Goal: Task Accomplishment & Management: Complete application form

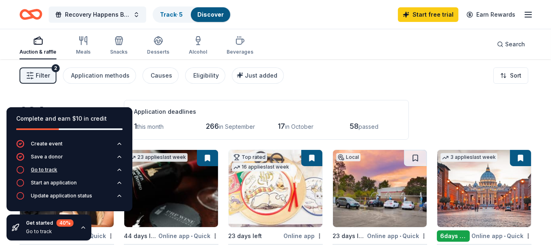
click at [118, 169] on icon "button" at bounding box center [119, 169] width 6 height 6
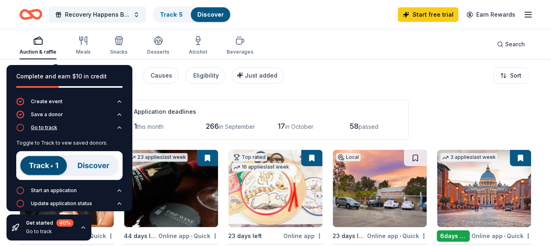
click at [116, 128] on icon "button" at bounding box center [119, 127] width 6 height 6
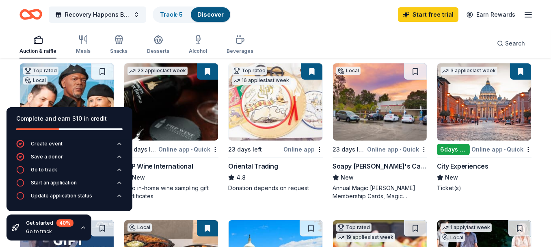
scroll to position [81, 0]
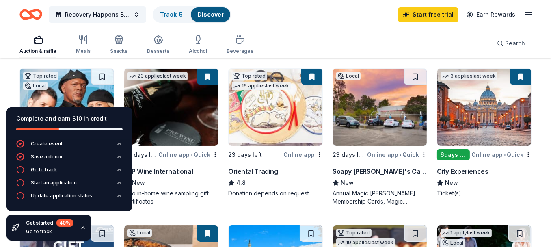
click at [38, 170] on div "Go to track" at bounding box center [44, 169] width 26 height 6
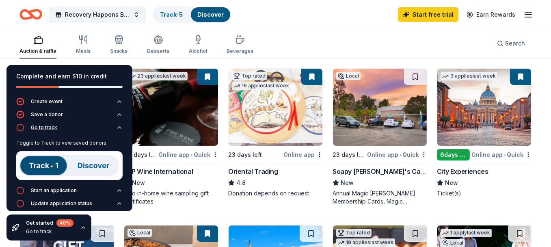
click at [118, 128] on icon "button" at bounding box center [119, 128] width 3 height 2
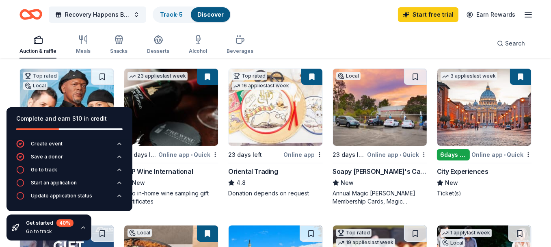
click at [119, 111] on div "Complete and earn $10 in credit" at bounding box center [69, 123] width 126 height 32
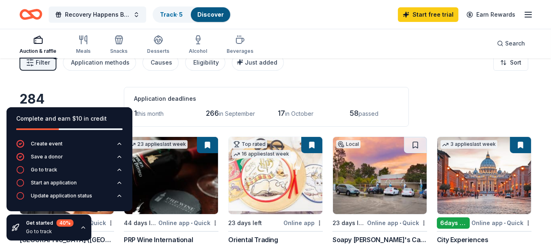
scroll to position [0, 0]
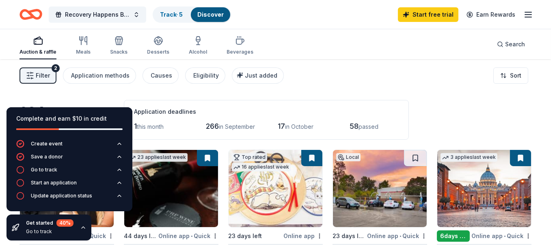
click at [38, 42] on icon "button" at bounding box center [38, 41] width 10 height 10
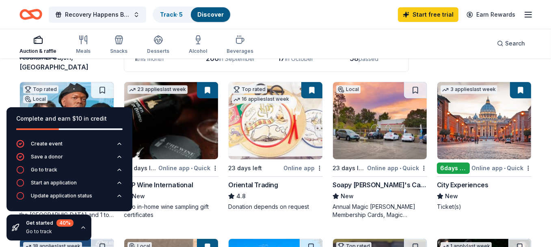
scroll to position [81, 0]
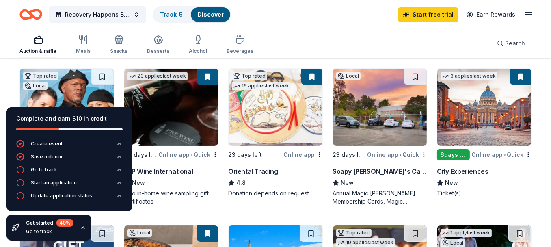
click at [480, 109] on img at bounding box center [484, 107] width 94 height 77
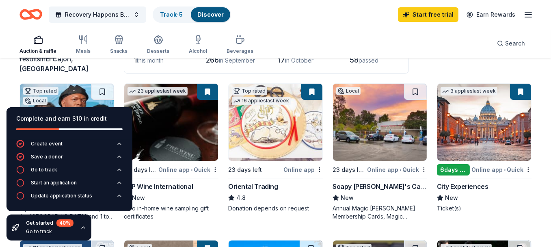
scroll to position [65, 0]
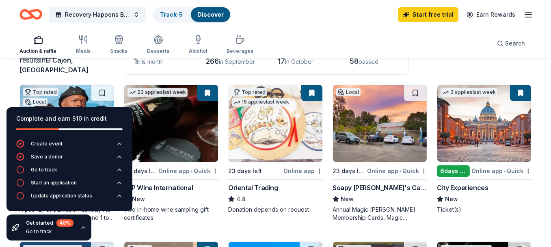
click at [384, 124] on img at bounding box center [380, 123] width 94 height 77
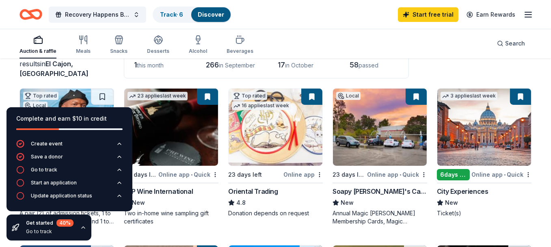
scroll to position [67, 0]
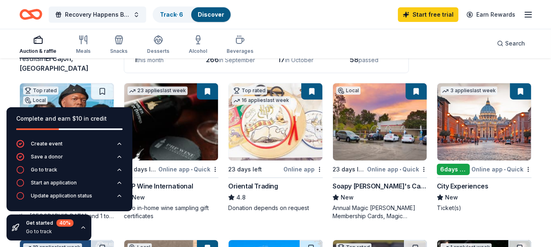
click at [214, 16] on link "Discover" at bounding box center [211, 14] width 26 height 7
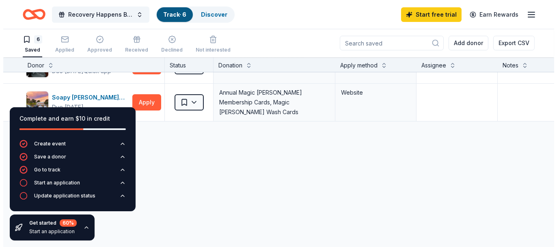
scroll to position [174, 0]
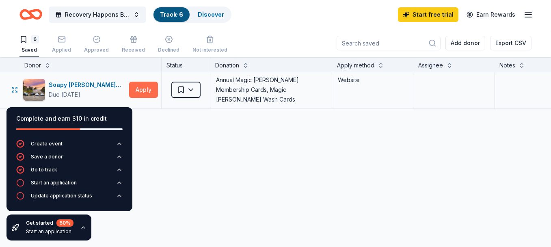
click at [143, 86] on button "Apply" at bounding box center [143, 90] width 29 height 16
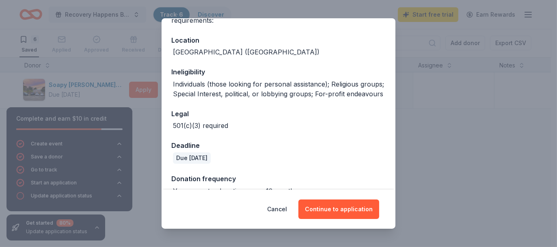
scroll to position [106, 0]
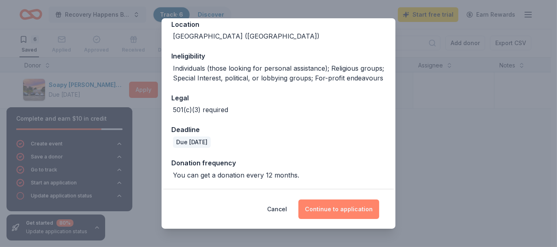
click at [346, 207] on button "Continue to application" at bounding box center [338, 208] width 81 height 19
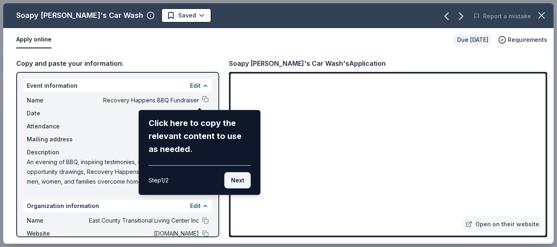
click at [236, 178] on button "Next" at bounding box center [238, 180] width 26 height 16
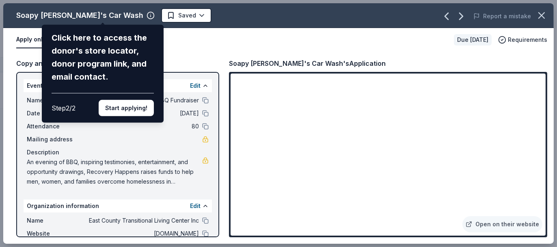
click at [114, 105] on button "Start applying!" at bounding box center [126, 108] width 55 height 16
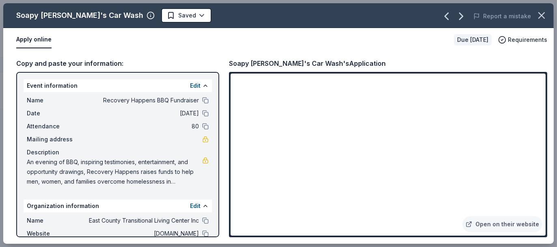
drag, startPoint x: 26, startPoint y: 160, endPoint x: 88, endPoint y: 169, distance: 62.3
click at [88, 169] on span "An evening of BBQ, inspiring testimonies, entertainment, and opportunity drawin…" at bounding box center [114, 171] width 175 height 29
click at [191, 84] on button "Edit" at bounding box center [195, 86] width 11 height 10
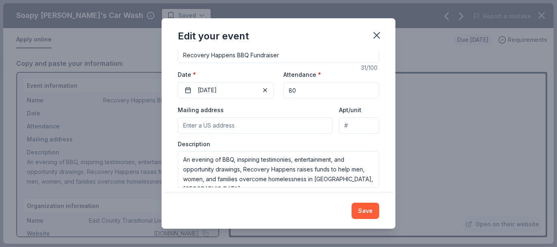
scroll to position [89, 0]
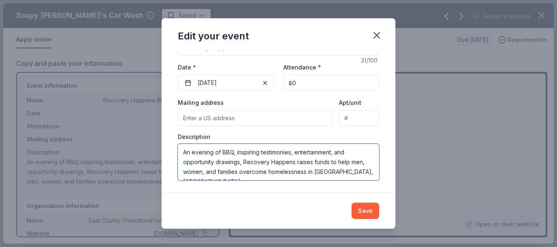
click at [291, 151] on textarea "An evening of BBQ, inspiring testimonies, entertainment, and opportunity drawin…" at bounding box center [278, 162] width 201 height 37
type textarea "An evening of BBQ, inspiring stories, entertainment, and opportunity drawings, …"
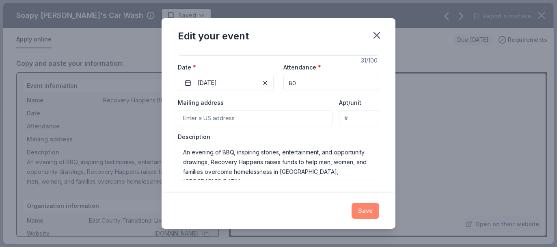
click at [364, 212] on button "Save" at bounding box center [366, 211] width 28 height 16
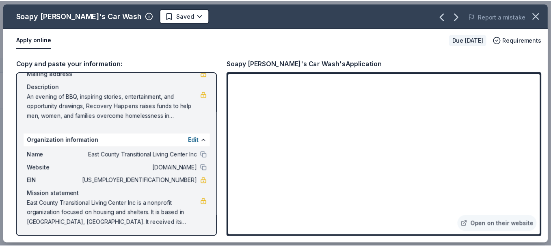
scroll to position [0, 0]
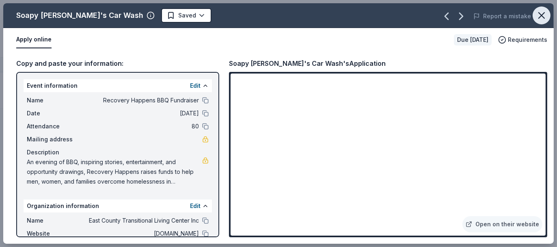
click at [543, 13] on icon "button" at bounding box center [541, 15] width 11 height 11
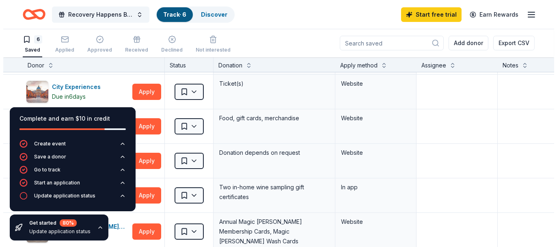
scroll to position [35, 0]
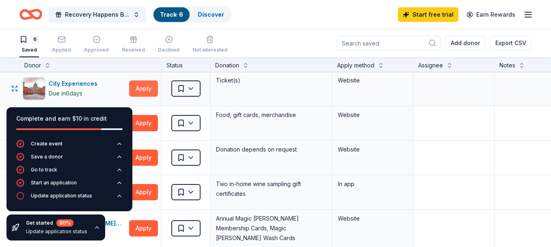
click at [140, 85] on button "Apply" at bounding box center [143, 88] width 29 height 16
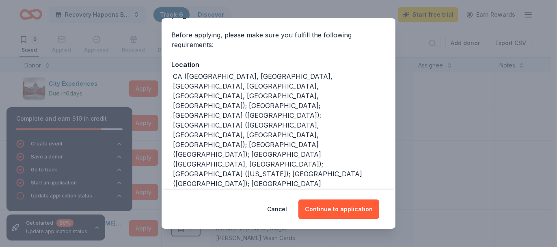
scroll to position [62, 0]
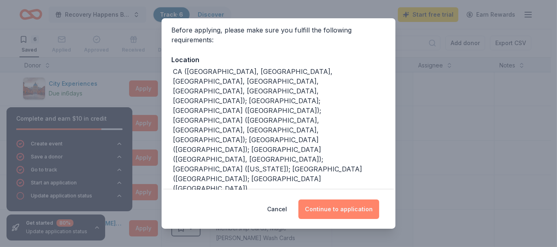
click at [349, 211] on button "Continue to application" at bounding box center [338, 208] width 81 height 19
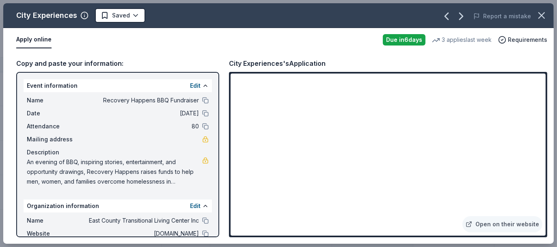
click at [54, 172] on span "An evening of BBQ, inspiring stories, entertainment, and opportunity drawings, …" at bounding box center [114, 171] width 175 height 29
drag, startPoint x: 27, startPoint y: 161, endPoint x: 58, endPoint y: 169, distance: 31.6
click at [54, 168] on span "An evening of BBQ, inspiring stories, entertainment, and opportunity drawings, …" at bounding box center [114, 171] width 175 height 29
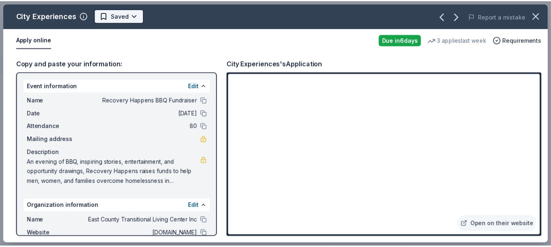
scroll to position [0, 0]
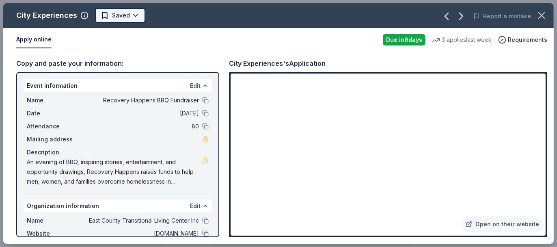
click at [106, 15] on html "Recovery Happens BBQ Fundraiser Track · 6 Discover Start free trial Earn Reward…" at bounding box center [278, 123] width 557 height 247
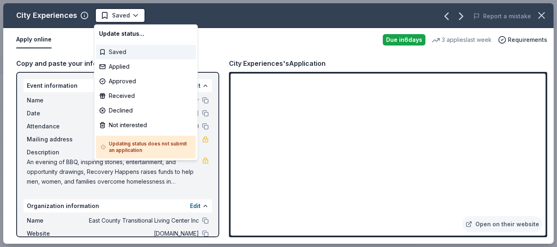
click at [118, 52] on div "Saved" at bounding box center [146, 52] width 100 height 15
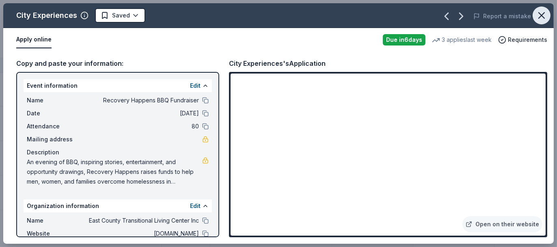
click at [542, 15] on icon "button" at bounding box center [542, 16] width 6 height 6
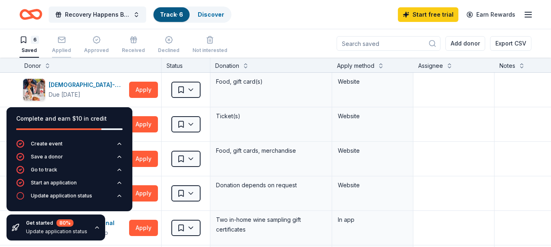
click at [62, 44] on div "Applied" at bounding box center [61, 45] width 19 height 18
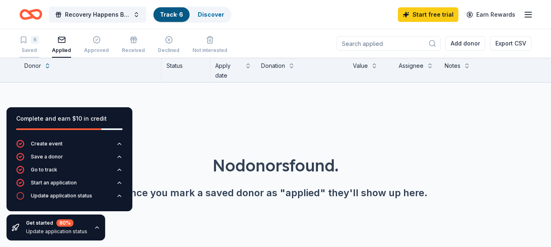
click at [25, 42] on icon "button" at bounding box center [23, 40] width 8 height 8
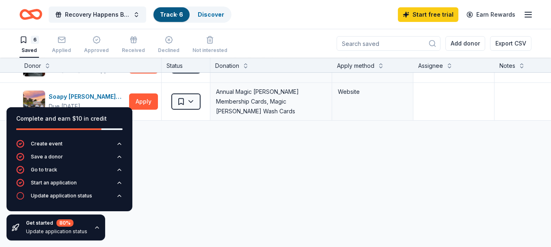
scroll to position [149, 0]
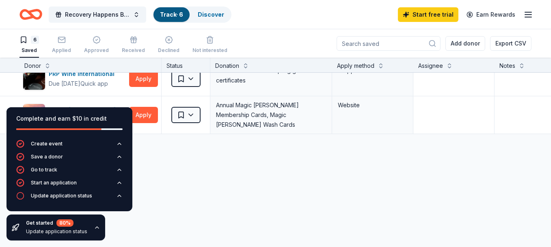
click at [192, 112] on html "Recovery Happens BBQ Fundraiser Track · 6 Discover Start free trial Earn Reward…" at bounding box center [275, 123] width 551 height 247
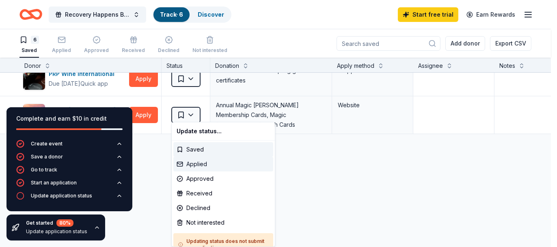
click at [203, 162] on div "Applied" at bounding box center [223, 164] width 100 height 15
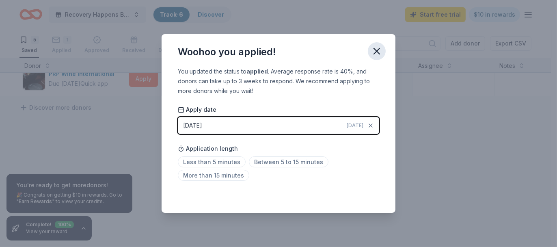
click at [376, 52] on icon "button" at bounding box center [376, 50] width 11 height 11
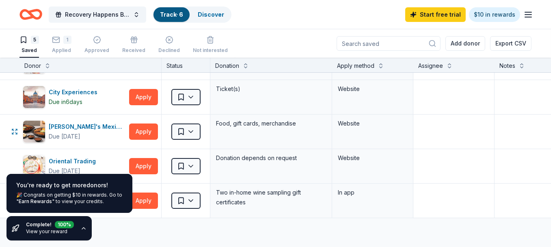
scroll to position [0, 0]
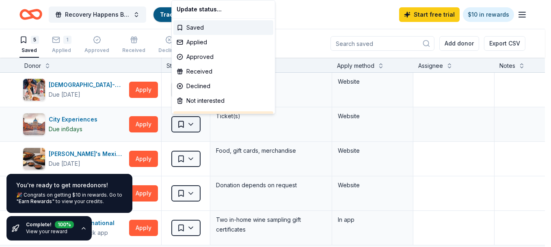
click at [190, 123] on html "Recovery Happens BBQ Fundraiser Track · 6 Discover Start free trial $10 in rewa…" at bounding box center [275, 123] width 551 height 247
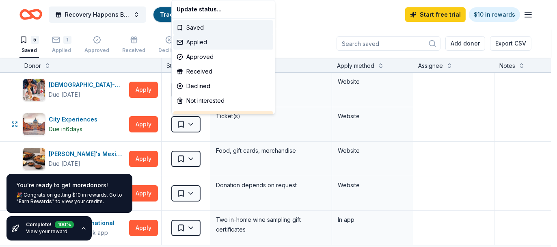
click at [208, 42] on div "Applied" at bounding box center [223, 42] width 100 height 15
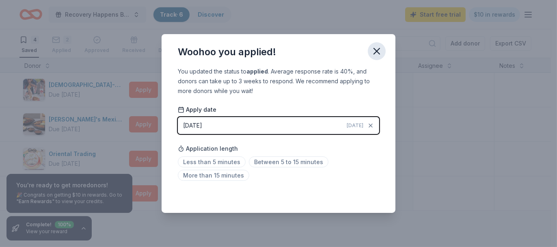
click at [378, 50] on icon "button" at bounding box center [377, 51] width 6 height 6
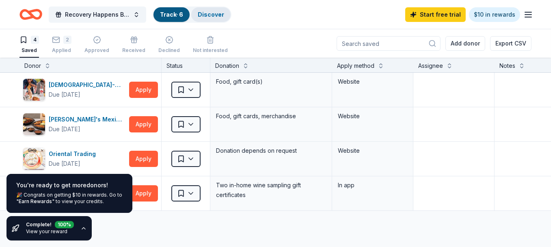
click at [212, 15] on link "Discover" at bounding box center [211, 14] width 26 height 7
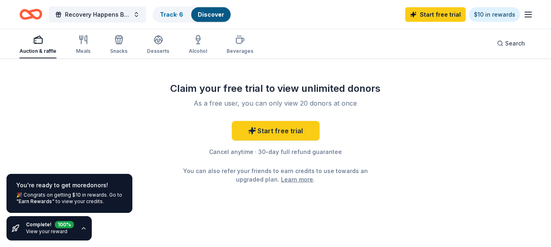
scroll to position [854, 0]
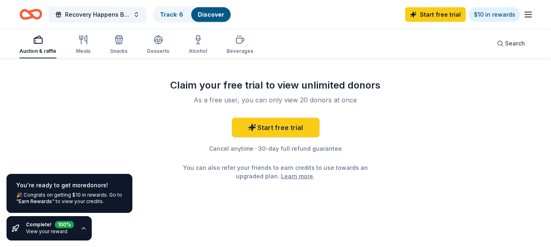
click at [53, 186] on div "You're ready to get more donors !" at bounding box center [69, 185] width 106 height 10
click at [56, 233] on link "View your reward" at bounding box center [46, 231] width 41 height 6
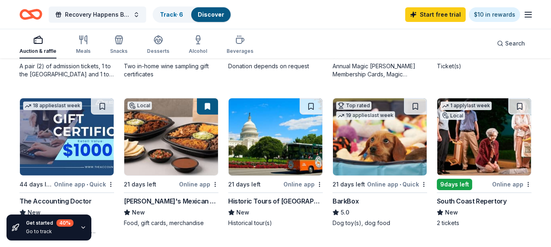
scroll to position [82, 0]
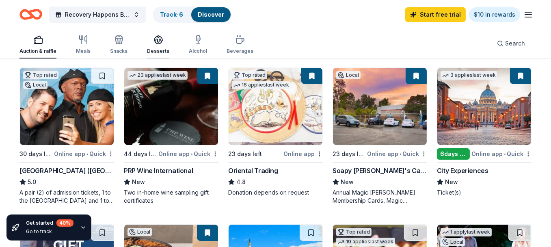
click at [157, 44] on icon "button" at bounding box center [158, 40] width 10 height 10
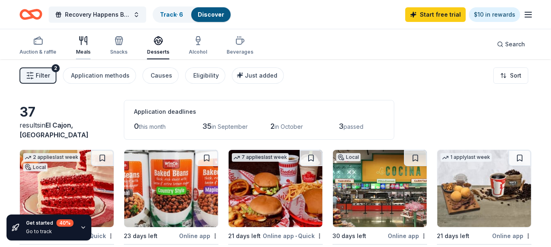
click at [83, 40] on icon "button" at bounding box center [83, 41] width 10 height 10
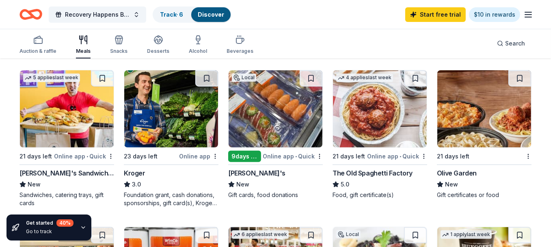
scroll to position [372, 0]
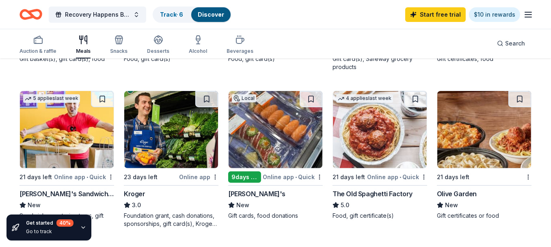
click at [480, 145] on img at bounding box center [484, 129] width 94 height 77
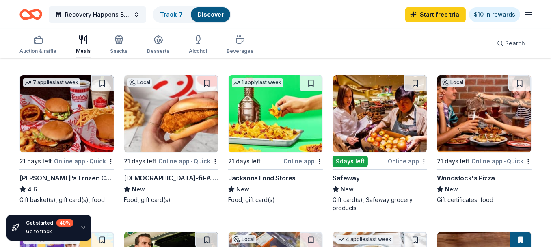
scroll to position [129, 0]
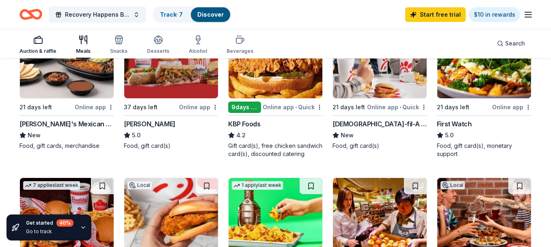
click at [35, 39] on icon "button" at bounding box center [38, 40] width 10 height 10
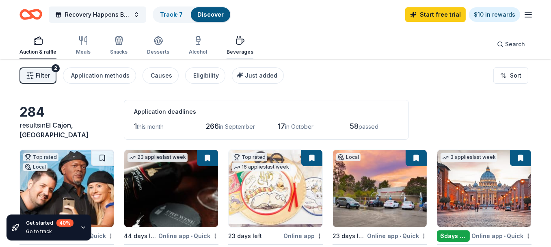
click at [235, 41] on icon "button" at bounding box center [240, 41] width 10 height 10
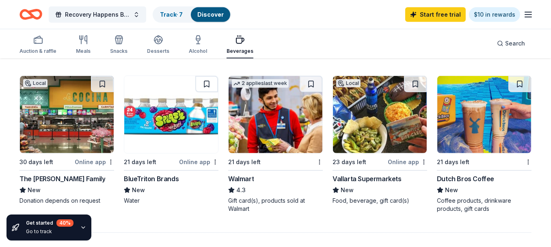
scroll to position [579, 0]
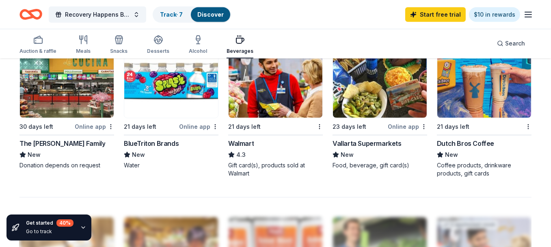
click at [470, 141] on div "Dutch Bros Coffee" at bounding box center [465, 143] width 57 height 10
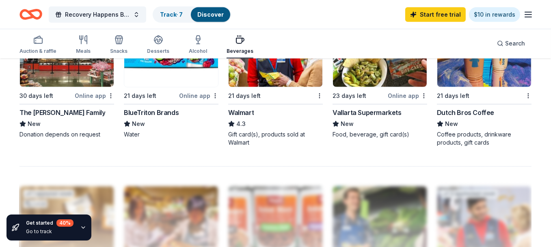
scroll to position [605, 0]
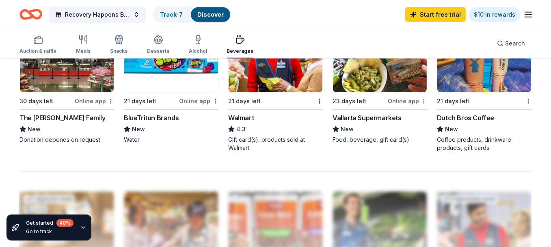
click at [476, 83] on img at bounding box center [484, 53] width 94 height 77
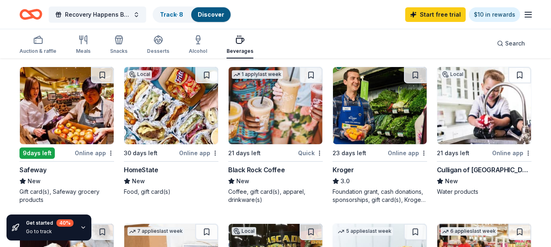
scroll to position [0, 0]
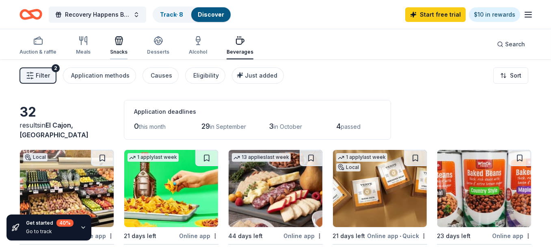
click at [120, 44] on icon "button" at bounding box center [118, 42] width 7 height 6
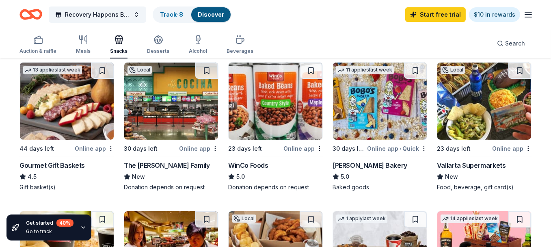
scroll to position [246, 0]
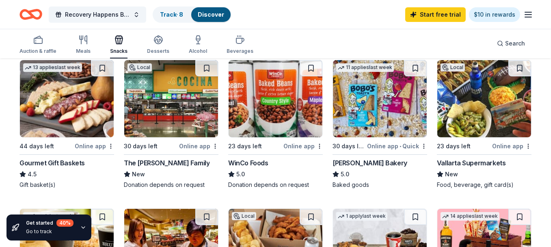
click at [367, 116] on img at bounding box center [380, 98] width 94 height 77
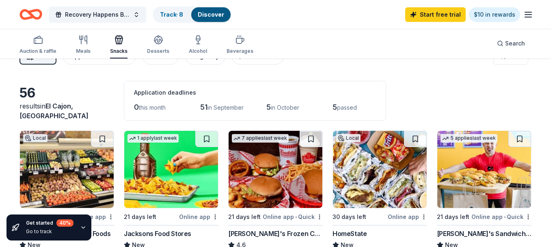
scroll to position [0, 0]
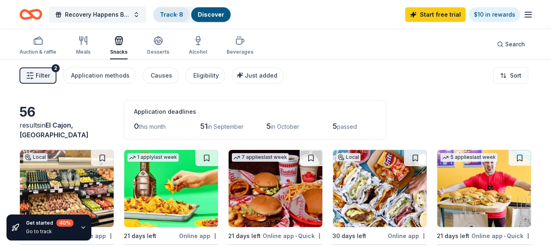
click at [173, 15] on link "Track · 8" at bounding box center [171, 14] width 23 height 7
click at [169, 13] on link "Track · 8" at bounding box center [171, 14] width 23 height 7
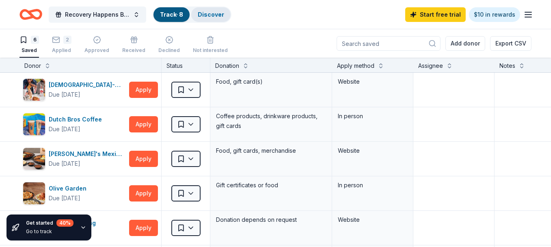
click at [219, 15] on link "Discover" at bounding box center [211, 14] width 26 height 7
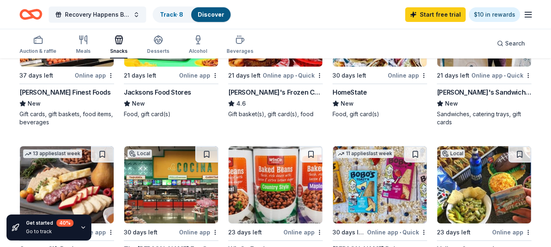
scroll to position [162, 0]
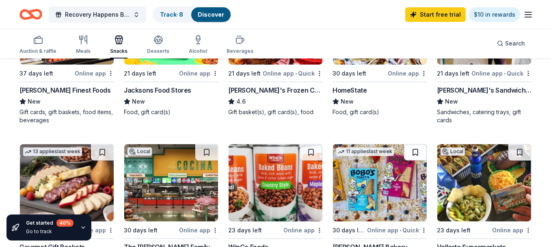
click at [416, 149] on button at bounding box center [415, 152] width 23 height 16
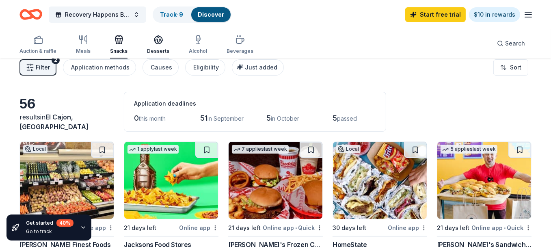
scroll to position [0, 0]
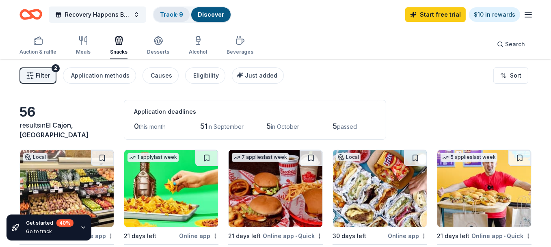
click at [172, 14] on link "Track · 9" at bounding box center [171, 14] width 23 height 7
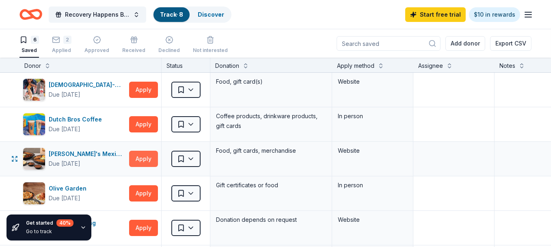
scroll to position [0, 0]
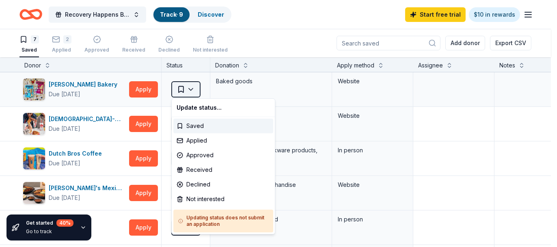
click at [194, 89] on html "Recovery Happens BBQ Fundraiser Track · 9 Discover Start free trial $10 in rewa…" at bounding box center [278, 123] width 557 height 247
click at [203, 140] on div "Applied" at bounding box center [223, 140] width 100 height 15
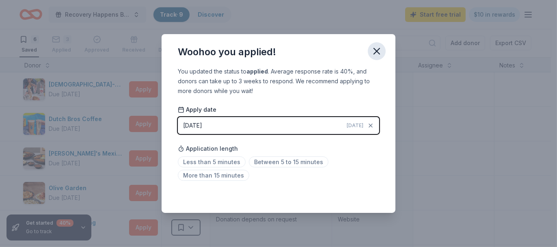
click at [378, 52] on icon "button" at bounding box center [376, 50] width 11 height 11
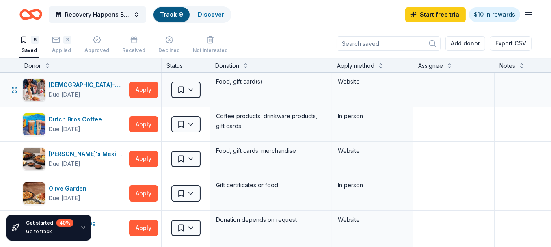
scroll to position [41, 0]
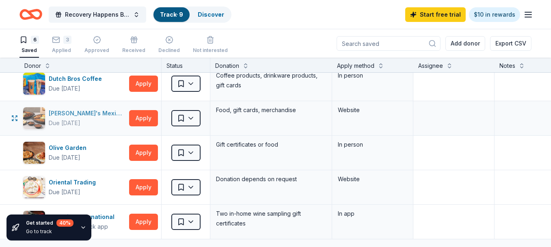
click at [66, 112] on div "Lolita's Mexican Food" at bounding box center [87, 113] width 77 height 10
click at [61, 110] on div "Lolita's Mexican Food" at bounding box center [87, 113] width 77 height 10
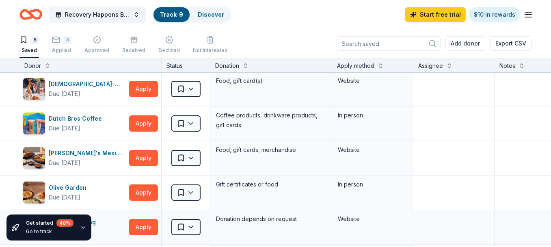
scroll to position [0, 0]
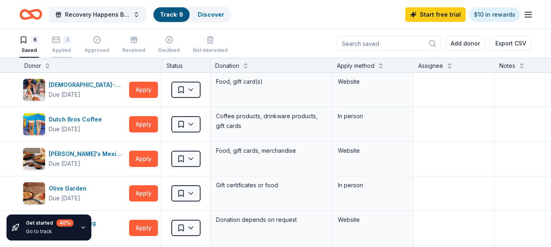
click at [61, 39] on div "3" at bounding box center [61, 35] width 19 height 8
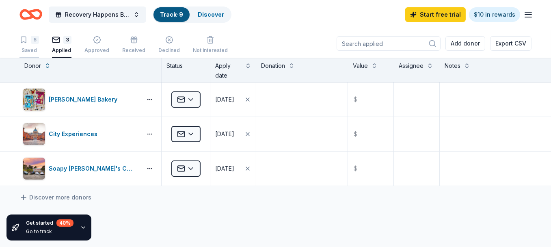
click at [26, 42] on icon "button" at bounding box center [23, 40] width 5 height 6
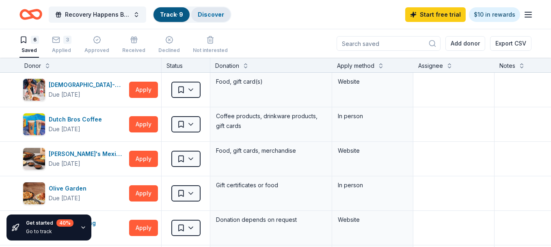
click at [211, 16] on link "Discover" at bounding box center [211, 14] width 26 height 7
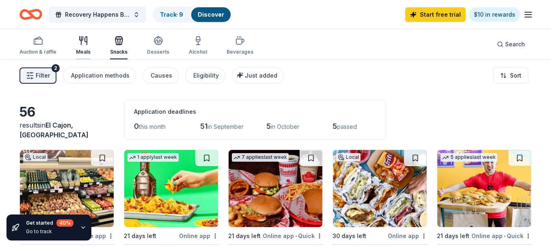
click at [81, 38] on icon "button" at bounding box center [81, 41] width 0 height 8
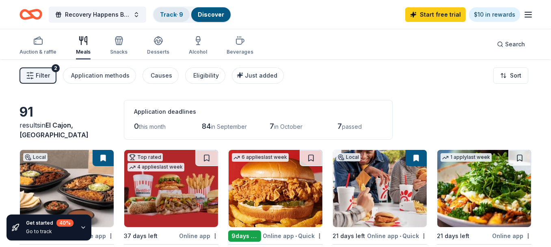
click at [173, 14] on link "Track · 9" at bounding box center [171, 14] width 23 height 7
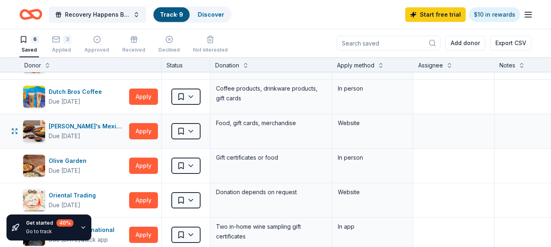
scroll to position [41, 0]
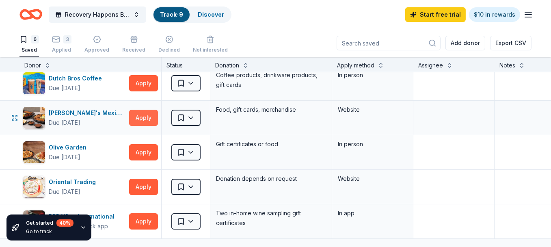
click at [145, 115] on button "Apply" at bounding box center [143, 118] width 29 height 16
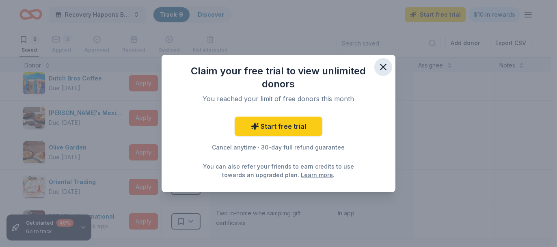
click at [382, 67] on icon "button" at bounding box center [383, 67] width 6 height 6
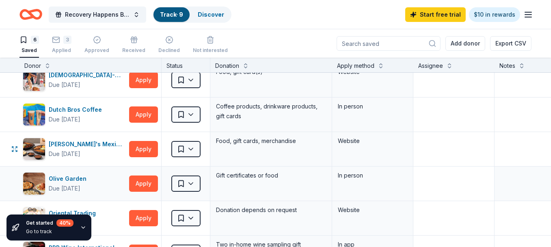
scroll to position [0, 0]
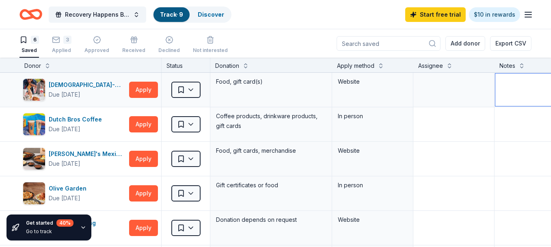
drag, startPoint x: 328, startPoint y: 0, endPoint x: 501, endPoint y: 91, distance: 195.8
click at [501, 91] on textarea at bounding box center [555, 89] width 120 height 32
click at [211, 14] on link "Discover" at bounding box center [211, 14] width 26 height 7
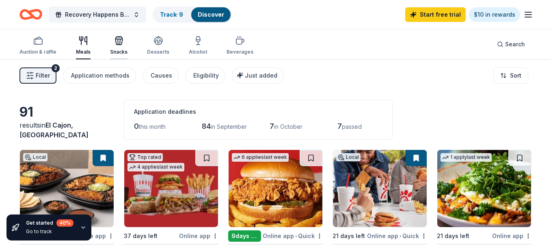
click at [118, 41] on icon "button" at bounding box center [118, 42] width 0 height 6
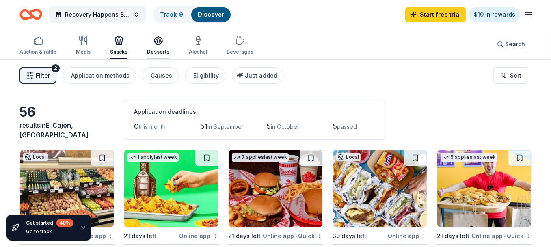
click at [157, 45] on icon "button" at bounding box center [158, 41] width 10 height 10
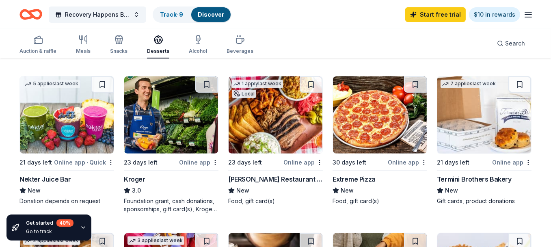
scroll to position [423, 0]
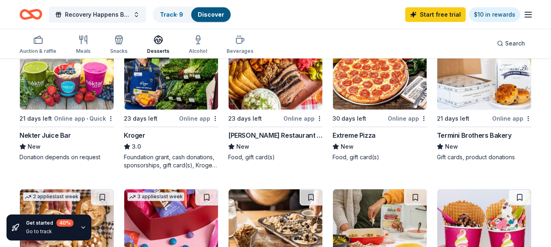
click at [300, 116] on div "Online app" at bounding box center [302, 118] width 39 height 10
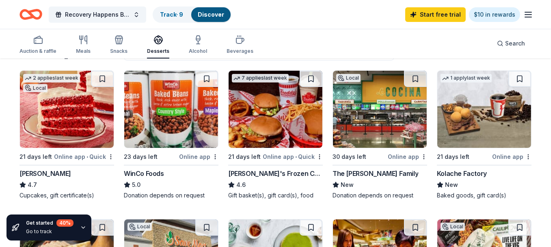
scroll to position [0, 0]
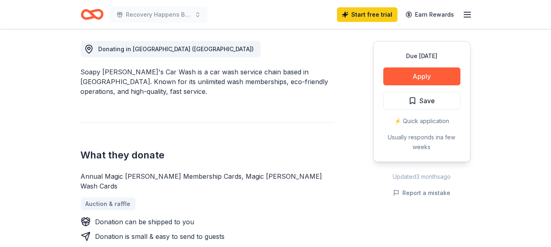
scroll to position [244, 0]
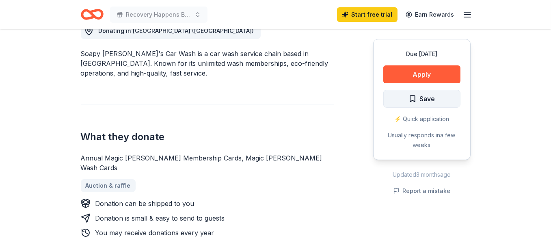
click at [414, 97] on span "Save" at bounding box center [422, 98] width 27 height 11
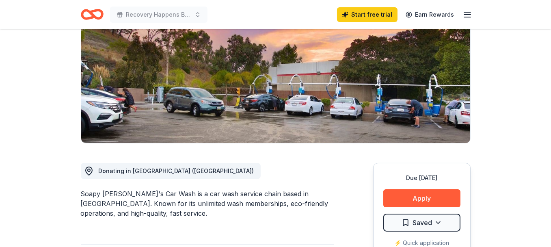
scroll to position [81, 0]
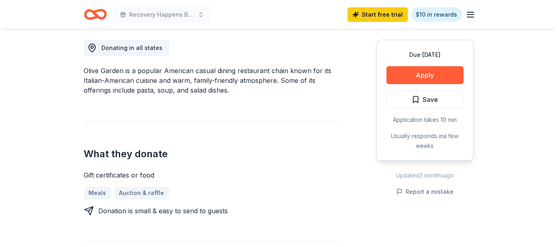
scroll to position [244, 0]
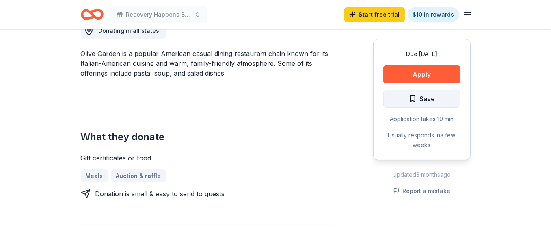
click at [413, 99] on span "Save" at bounding box center [422, 98] width 27 height 11
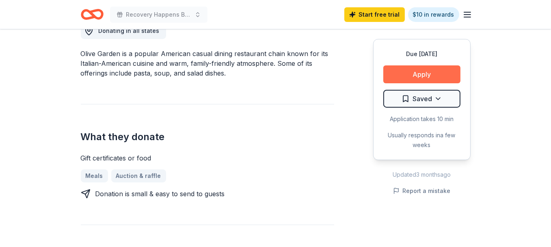
click at [422, 76] on button "Apply" at bounding box center [421, 74] width 77 height 18
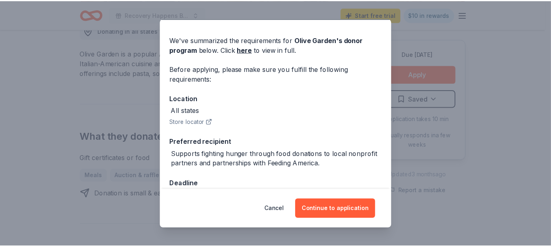
scroll to position [44, 0]
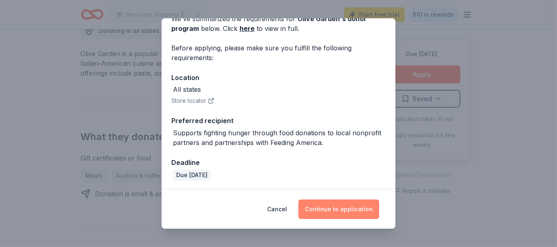
click at [335, 209] on button "Continue to application" at bounding box center [338, 208] width 81 height 19
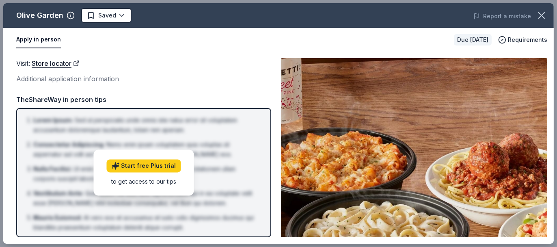
click at [182, 79] on div "Additional application information" at bounding box center [143, 78] width 255 height 11
click at [544, 16] on icon "button" at bounding box center [541, 15] width 11 height 11
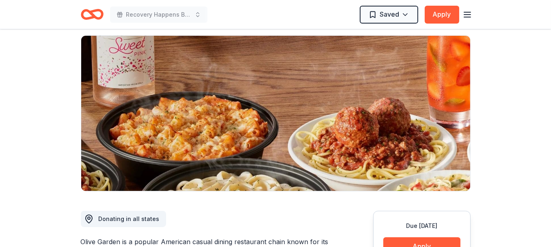
scroll to position [0, 0]
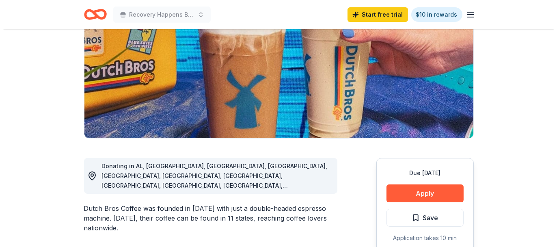
scroll to position [122, 0]
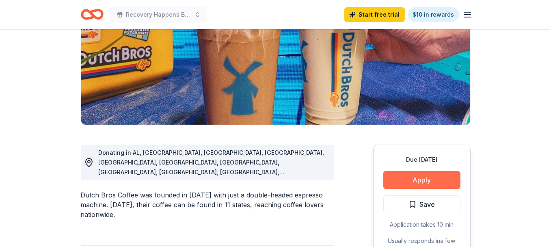
click at [422, 177] on button "Apply" at bounding box center [421, 180] width 77 height 18
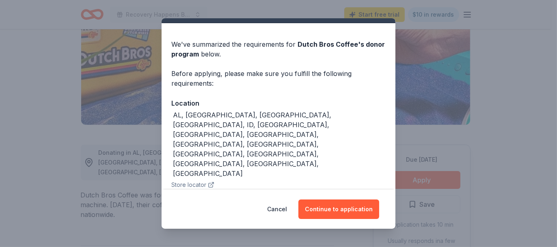
scroll to position [35, 0]
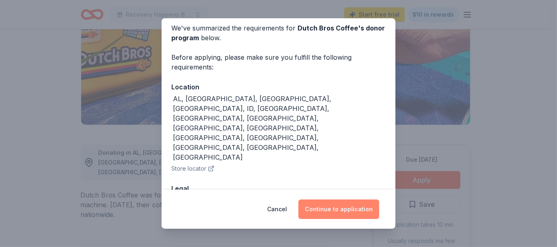
click at [344, 209] on button "Continue to application" at bounding box center [338, 208] width 81 height 19
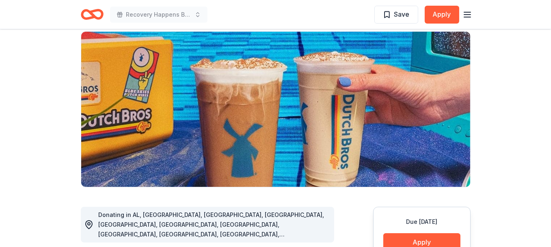
scroll to position [122, 0]
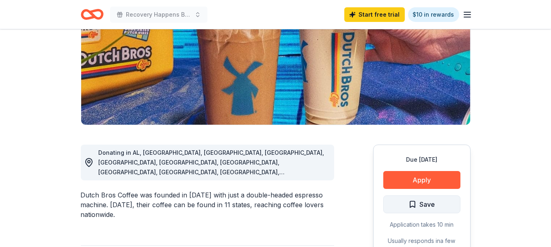
click at [419, 199] on span "Save" at bounding box center [422, 204] width 27 height 11
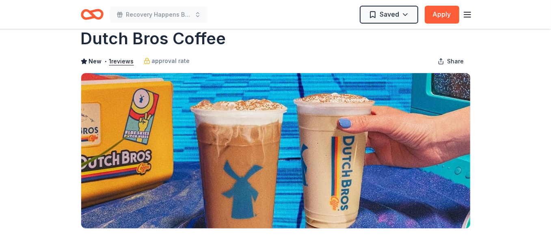
scroll to position [0, 0]
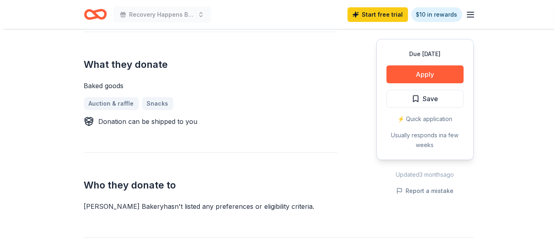
scroll to position [325, 0]
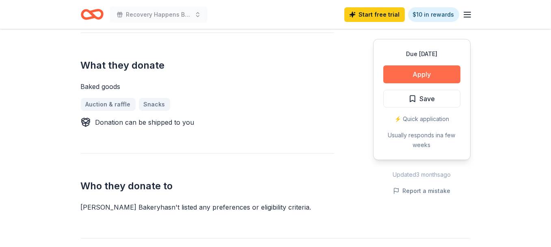
click at [421, 71] on button "Apply" at bounding box center [421, 74] width 77 height 18
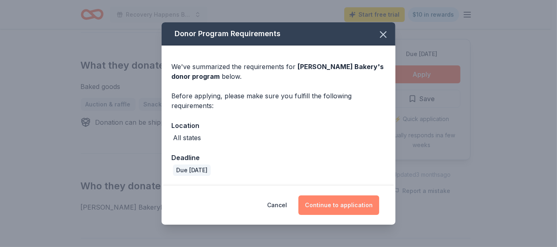
click at [351, 203] on button "Continue to application" at bounding box center [338, 204] width 81 height 19
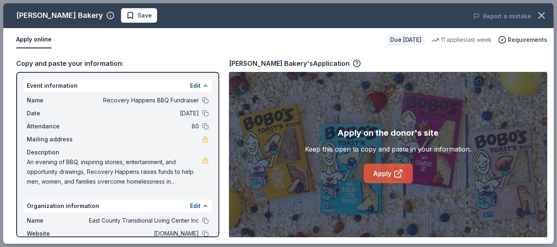
click at [383, 172] on link "Apply" at bounding box center [388, 173] width 49 height 19
click at [382, 174] on link "Apply" at bounding box center [388, 173] width 49 height 19
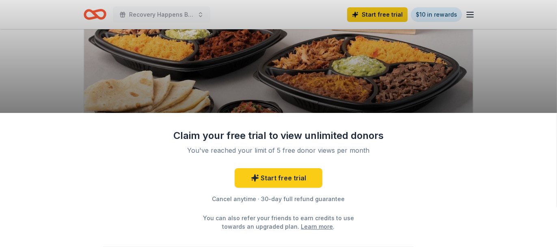
scroll to position [122, 0]
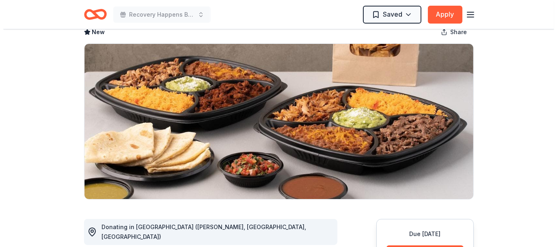
scroll to position [162, 0]
